Goal: Information Seeking & Learning: Learn about a topic

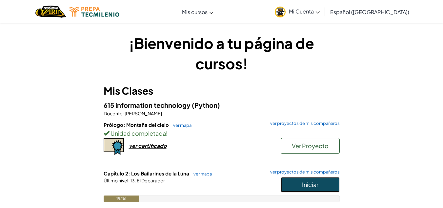
click at [305, 189] on button "Iniciar" at bounding box center [310, 184] width 59 height 15
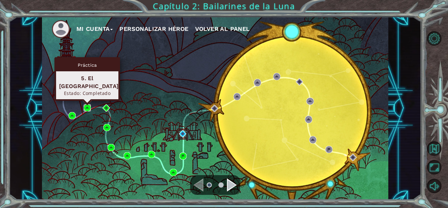
click at [85, 107] on img at bounding box center [87, 107] width 7 height 7
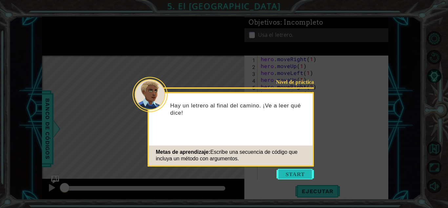
click at [287, 173] on button "Start" at bounding box center [294, 174] width 37 height 10
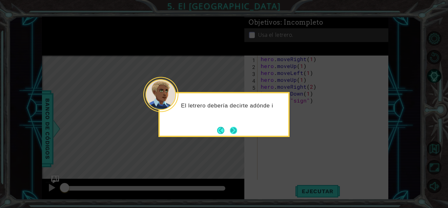
click at [235, 127] on button "Next" at bounding box center [234, 130] width 8 height 8
click at [235, 127] on button "Next" at bounding box center [234, 130] width 10 height 10
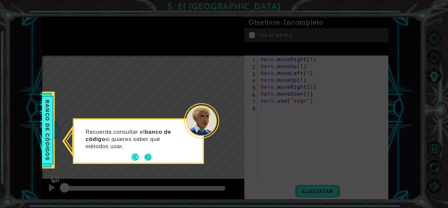
click at [144, 154] on button "Next" at bounding box center [147, 156] width 7 height 7
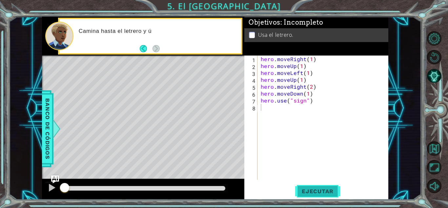
click at [324, 188] on span "Ejecutar" at bounding box center [317, 191] width 45 height 7
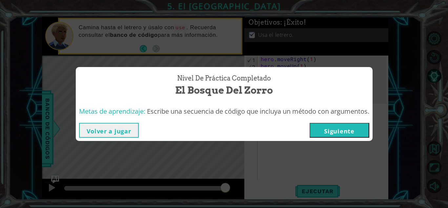
click at [339, 130] on button "Siguiente" at bounding box center [340, 130] width 60 height 15
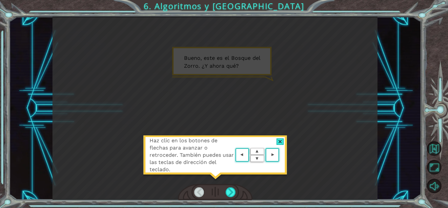
click at [283, 137] on div "Haz clic en los botones de flechas para avanzar o retroceder. También puedes us…" at bounding box center [215, 158] width 144 height 46
click at [278, 141] on div at bounding box center [280, 141] width 8 height 7
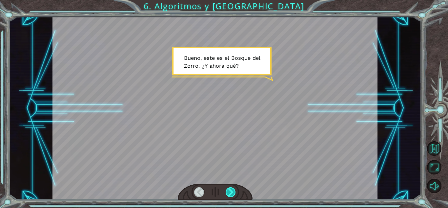
click at [230, 192] on div at bounding box center [231, 192] width 10 height 10
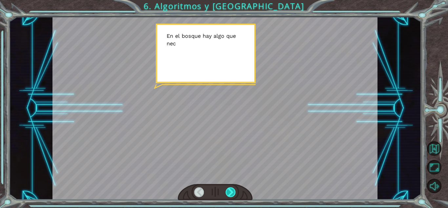
click at [230, 192] on div at bounding box center [231, 192] width 10 height 10
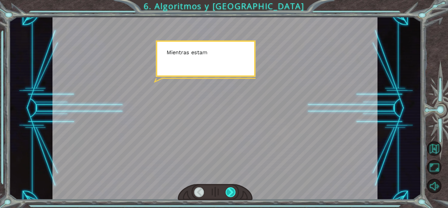
click at [230, 192] on div at bounding box center [231, 192] width 10 height 10
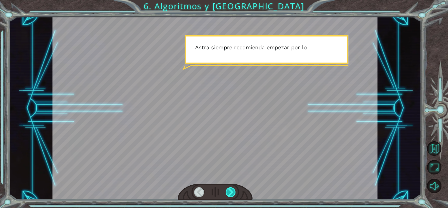
click at [230, 192] on div at bounding box center [231, 192] width 10 height 10
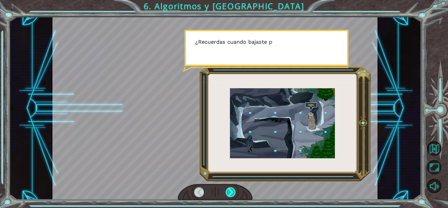
click at [230, 192] on div at bounding box center [231, 192] width 10 height 10
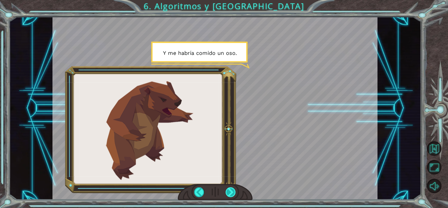
click at [230, 192] on div at bounding box center [231, 192] width 10 height 10
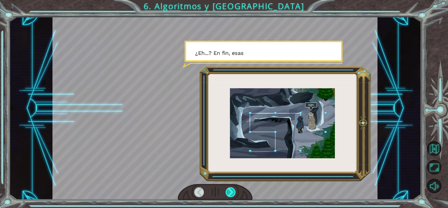
click at [230, 192] on div at bounding box center [231, 192] width 10 height 10
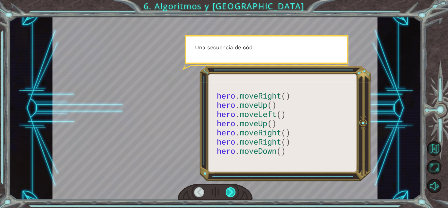
click at [230, 192] on div at bounding box center [231, 192] width 10 height 10
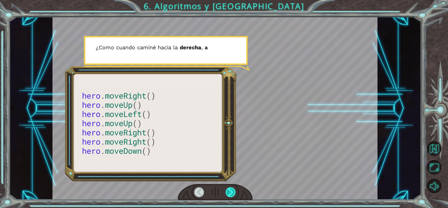
click at [230, 192] on div at bounding box center [231, 192] width 10 height 10
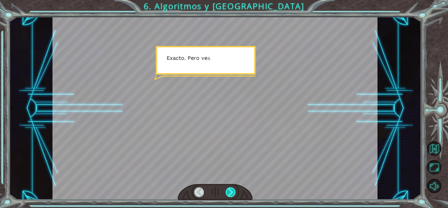
click at [230, 192] on div at bounding box center [231, 192] width 10 height 10
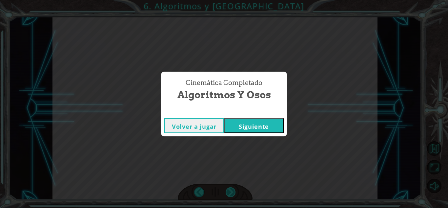
click at [230, 192] on div "Cinemática Completado Algoritmos y Osos Volver a jugar [GEOGRAPHIC_DATA]" at bounding box center [224, 104] width 448 height 208
click at [257, 124] on button "Siguiente" at bounding box center [254, 125] width 60 height 15
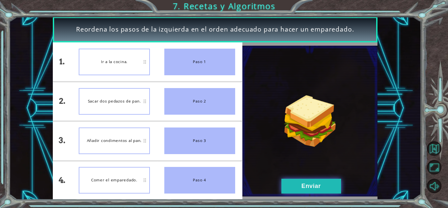
click at [304, 184] on button "Enviar" at bounding box center [311, 185] width 60 height 15
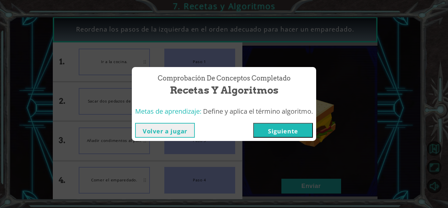
click at [289, 132] on button "Siguiente" at bounding box center [283, 130] width 60 height 15
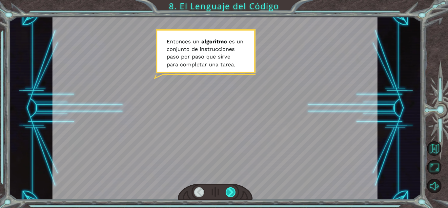
click at [229, 191] on div at bounding box center [231, 192] width 10 height 10
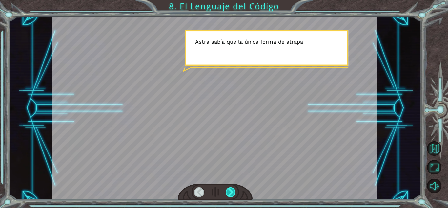
click at [229, 191] on div at bounding box center [231, 192] width 10 height 10
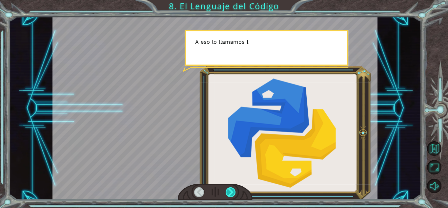
click at [229, 191] on div at bounding box center [231, 192] width 10 height 10
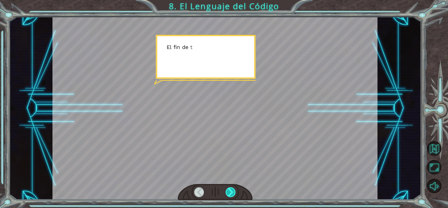
click at [229, 191] on div at bounding box center [231, 192] width 10 height 10
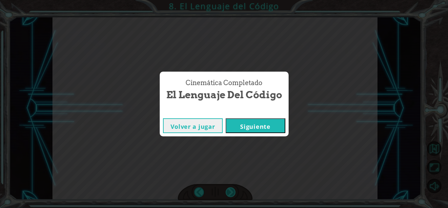
click at [229, 0] on div "E n t o n c e s u n a l g o r i t m o e s u n c o n j u n t o d e i n s t r u c…" at bounding box center [224, 0] width 448 height 0
click at [249, 131] on button "Siguiente" at bounding box center [256, 125] width 60 height 15
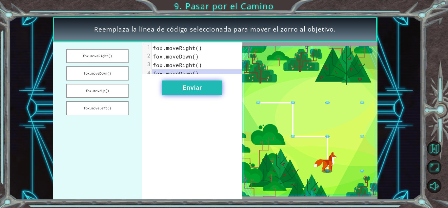
click at [193, 95] on button "Enviar" at bounding box center [192, 87] width 60 height 15
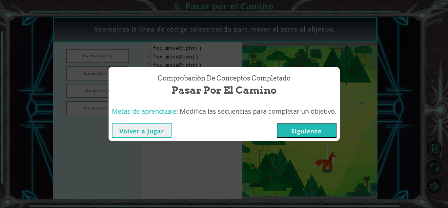
click at [316, 133] on button "Siguiente" at bounding box center [307, 130] width 60 height 15
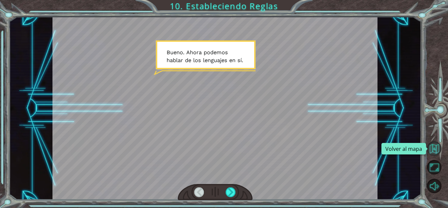
click at [433, 148] on button "Volver al mapa" at bounding box center [434, 148] width 14 height 14
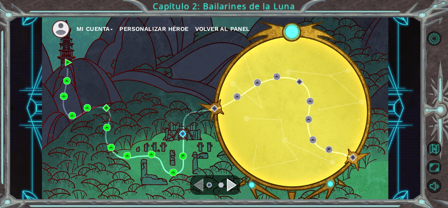
click at [128, 93] on div "Mi Cuenta Personalizar héroe Volver al panel" at bounding box center [215, 108] width 346 height 183
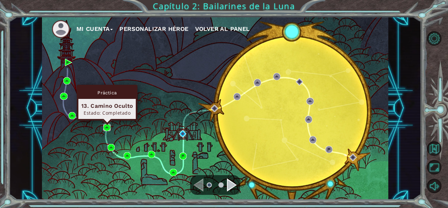
click at [106, 125] on img at bounding box center [106, 127] width 7 height 7
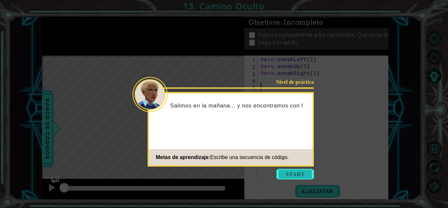
click at [295, 173] on button "Start" at bounding box center [294, 174] width 37 height 10
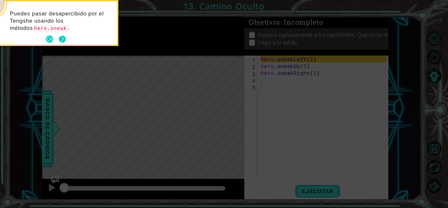
click at [62, 39] on button "Next" at bounding box center [62, 38] width 7 height 7
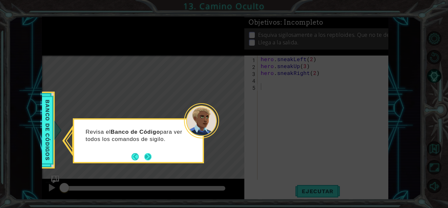
click at [144, 157] on button "Back" at bounding box center [138, 156] width 13 height 7
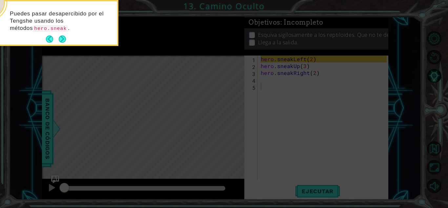
click at [65, 34] on footer at bounding box center [56, 39] width 20 height 10
click at [61, 35] on button "Next" at bounding box center [62, 39] width 8 height 8
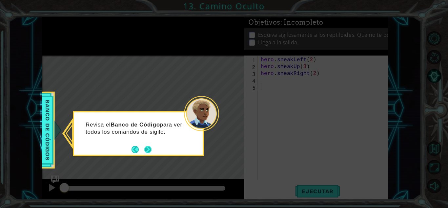
click at [147, 147] on button "Next" at bounding box center [147, 149] width 9 height 9
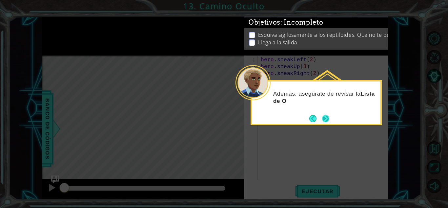
click at [330, 117] on button "Next" at bounding box center [326, 118] width 8 height 8
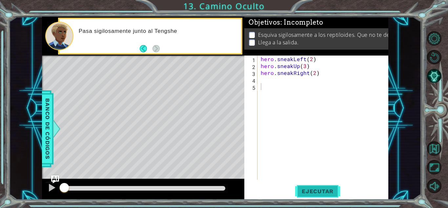
click at [311, 185] on button "Ejecutar" at bounding box center [317, 191] width 45 height 14
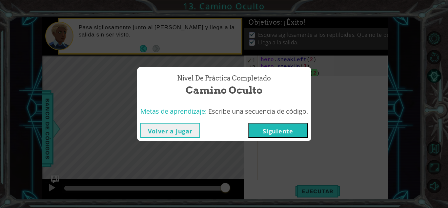
click at [290, 128] on button "Siguiente" at bounding box center [278, 130] width 60 height 15
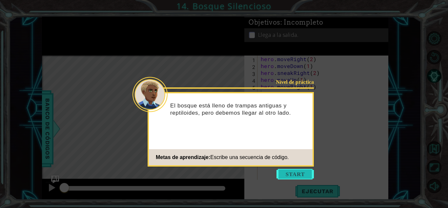
click at [294, 172] on button "Start" at bounding box center [294, 174] width 37 height 10
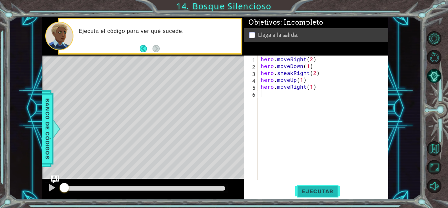
click at [312, 187] on button "Ejecutar" at bounding box center [317, 191] width 45 height 14
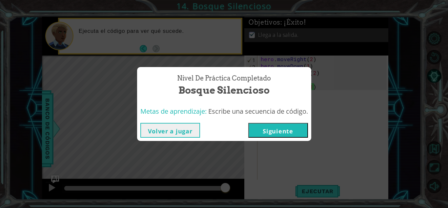
drag, startPoint x: 310, startPoint y: 183, endPoint x: 277, endPoint y: 135, distance: 57.3
click at [287, 154] on div "Nivel de práctica Completado Bosque Silencioso Metas de aprendizaje: Escribe un…" at bounding box center [224, 104] width 448 height 208
click at [276, 129] on button "Siguiente" at bounding box center [278, 130] width 60 height 15
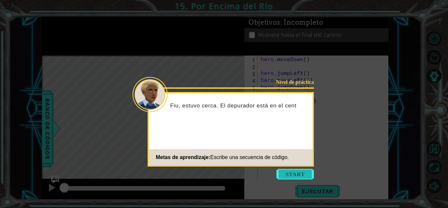
click at [287, 173] on button "Start" at bounding box center [294, 174] width 37 height 10
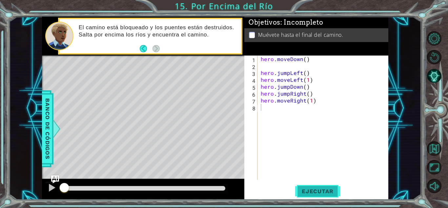
click at [320, 188] on span "Ejecutar" at bounding box center [317, 191] width 45 height 7
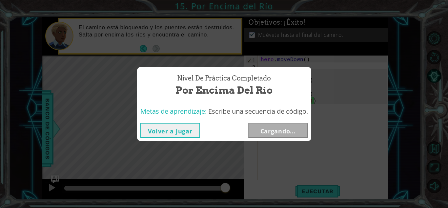
drag, startPoint x: 116, startPoint y: 185, endPoint x: 306, endPoint y: 172, distance: 190.7
click at [306, 172] on body "1 ההההההההההההההההההההההההההההההההההההההההההההההההההההההההההההההההההההההההההההה…" at bounding box center [224, 104] width 448 height 208
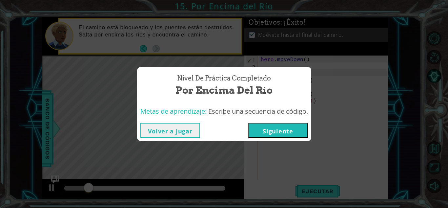
click at [285, 129] on button "Siguiente" at bounding box center [278, 130] width 60 height 15
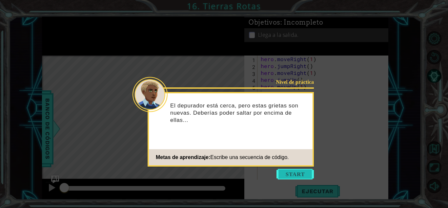
click at [294, 174] on button "Start" at bounding box center [294, 174] width 37 height 10
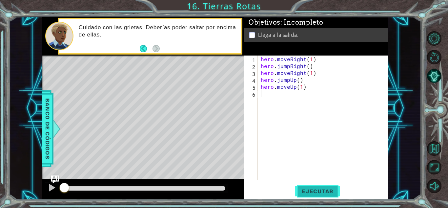
click at [319, 184] on button "Ejecutar" at bounding box center [317, 191] width 45 height 14
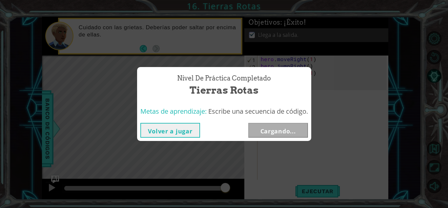
drag, startPoint x: 95, startPoint y: 184, endPoint x: 258, endPoint y: 172, distance: 163.4
click at [258, 172] on body "1 ההההההההההההההההההההההההההההההההההההההההההההההההההההההההההההההההההההההההההההה…" at bounding box center [224, 104] width 448 height 208
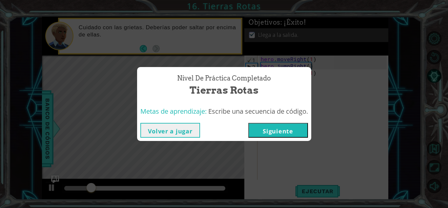
click at [271, 132] on button "Siguiente" at bounding box center [278, 130] width 60 height 15
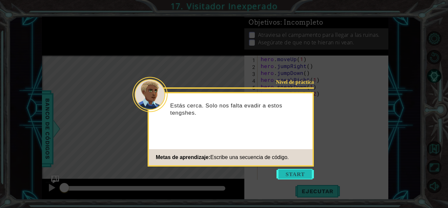
click at [291, 171] on button "Start" at bounding box center [294, 174] width 37 height 10
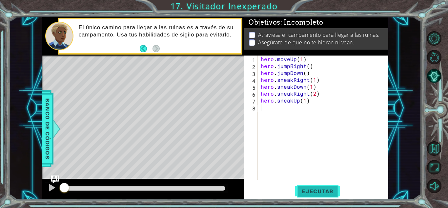
click at [316, 188] on span "Ejecutar" at bounding box center [317, 191] width 45 height 7
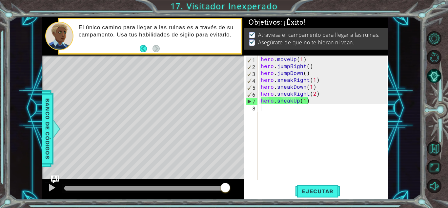
drag, startPoint x: 81, startPoint y: 187, endPoint x: 294, endPoint y: 176, distance: 212.7
click at [294, 176] on body "1 ההההההההההההההההההההההההההההההההההההההההההההההההההההההההההההההההההההההההההההה…" at bounding box center [224, 104] width 448 height 208
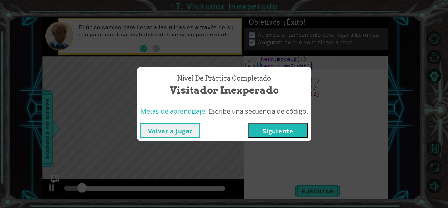
click at [286, 132] on button "Siguiente" at bounding box center [278, 130] width 60 height 15
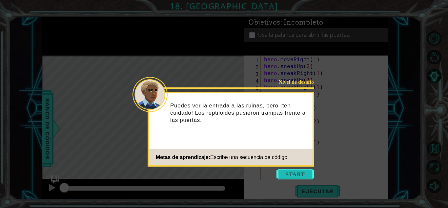
click at [302, 176] on button "Start" at bounding box center [294, 174] width 37 height 10
